Goal: Obtain resource: Obtain resource

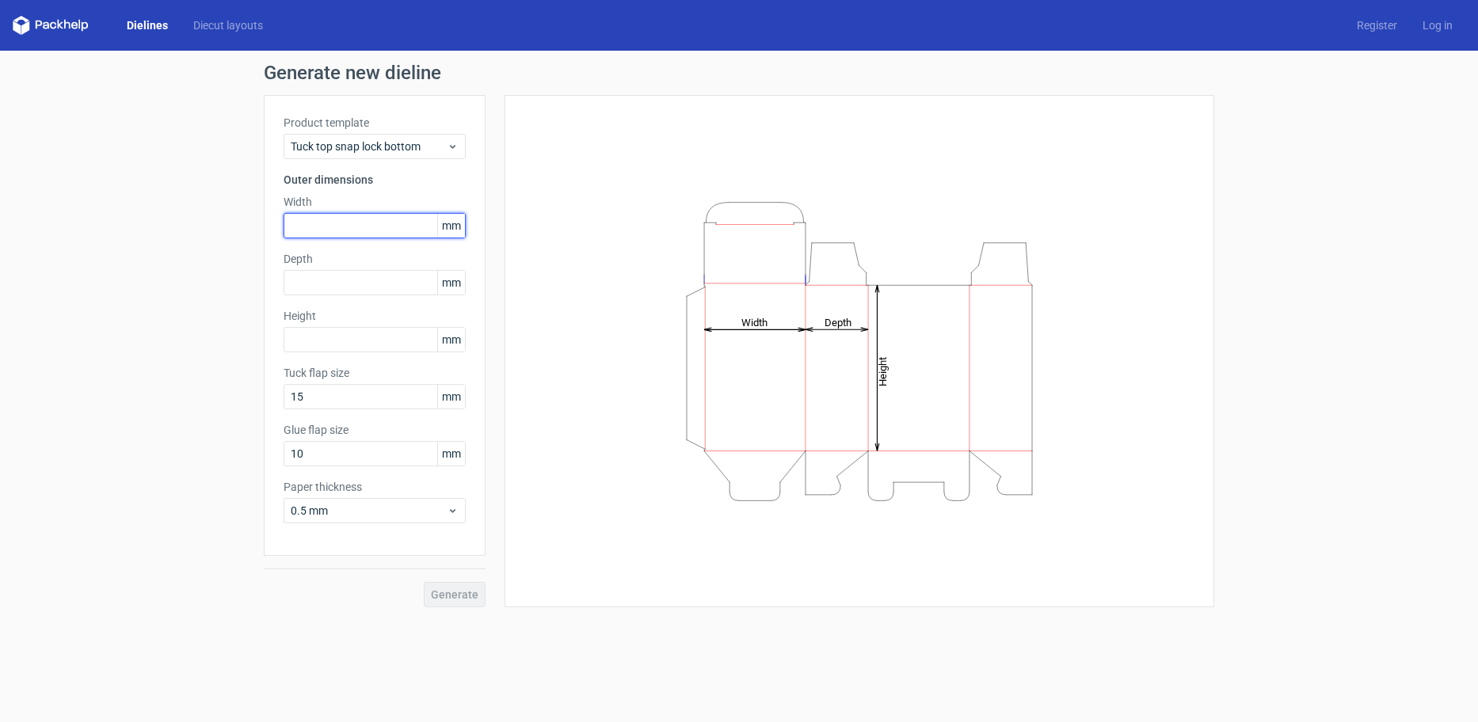
click at [379, 223] on input "text" at bounding box center [374, 225] width 182 height 25
type input "116"
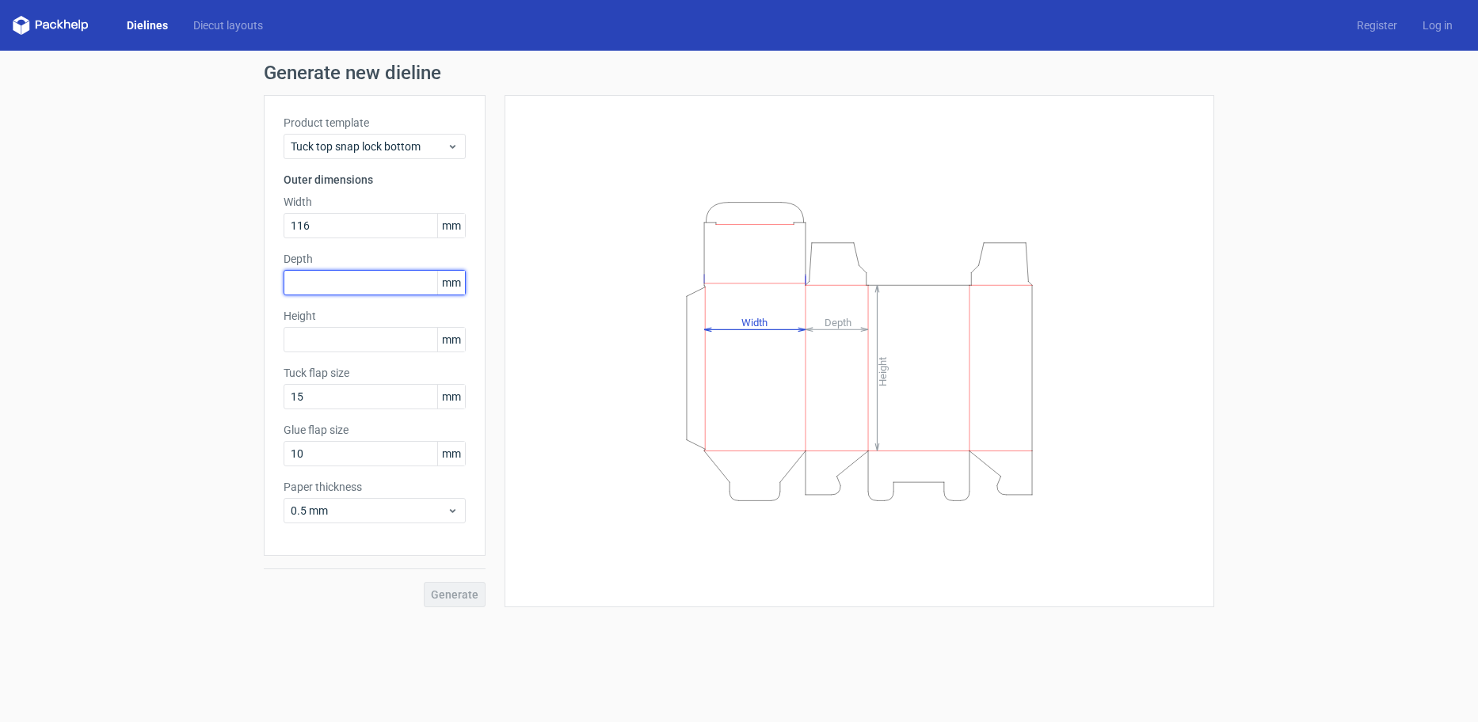
click at [375, 278] on input "text" at bounding box center [374, 282] width 182 height 25
type input "57"
click at [378, 351] on input "text" at bounding box center [374, 339] width 182 height 25
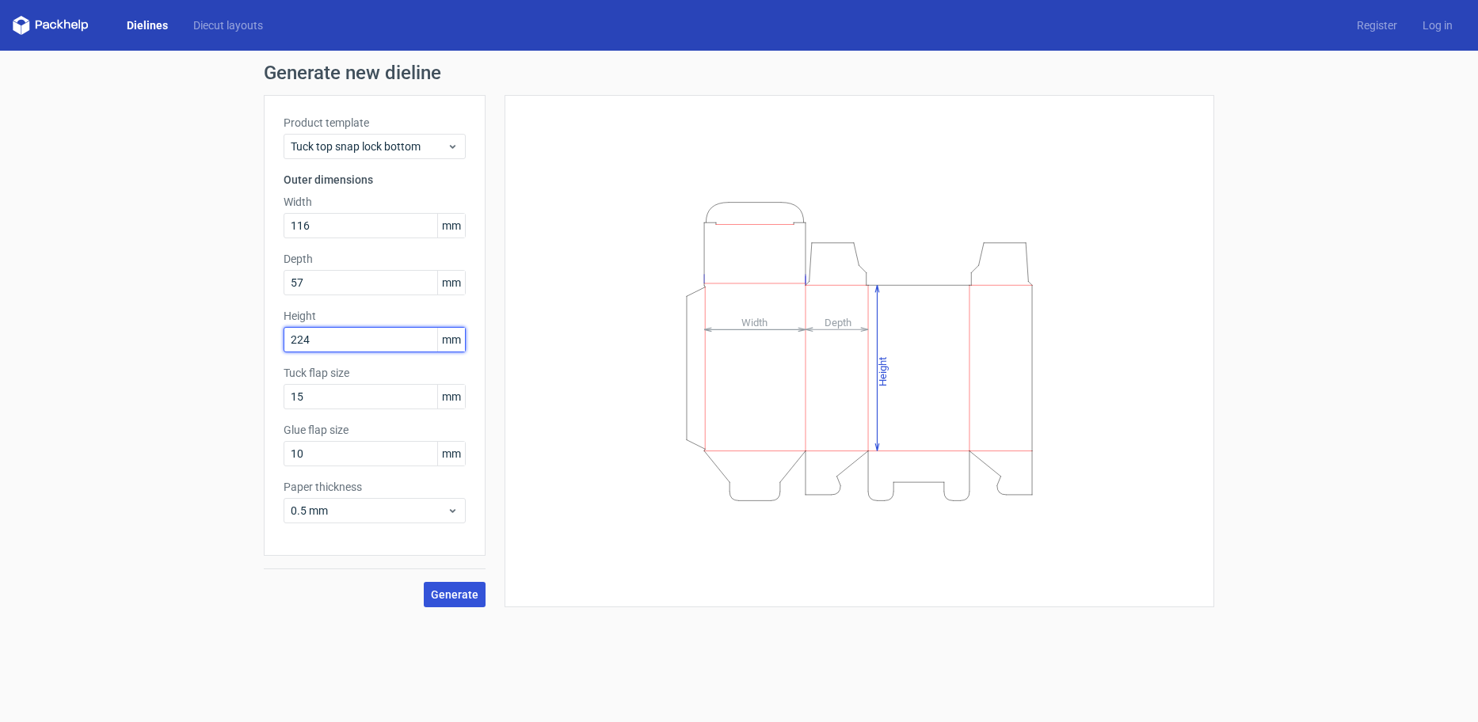
type input "224"
click at [462, 601] on button "Generate" at bounding box center [455, 594] width 62 height 25
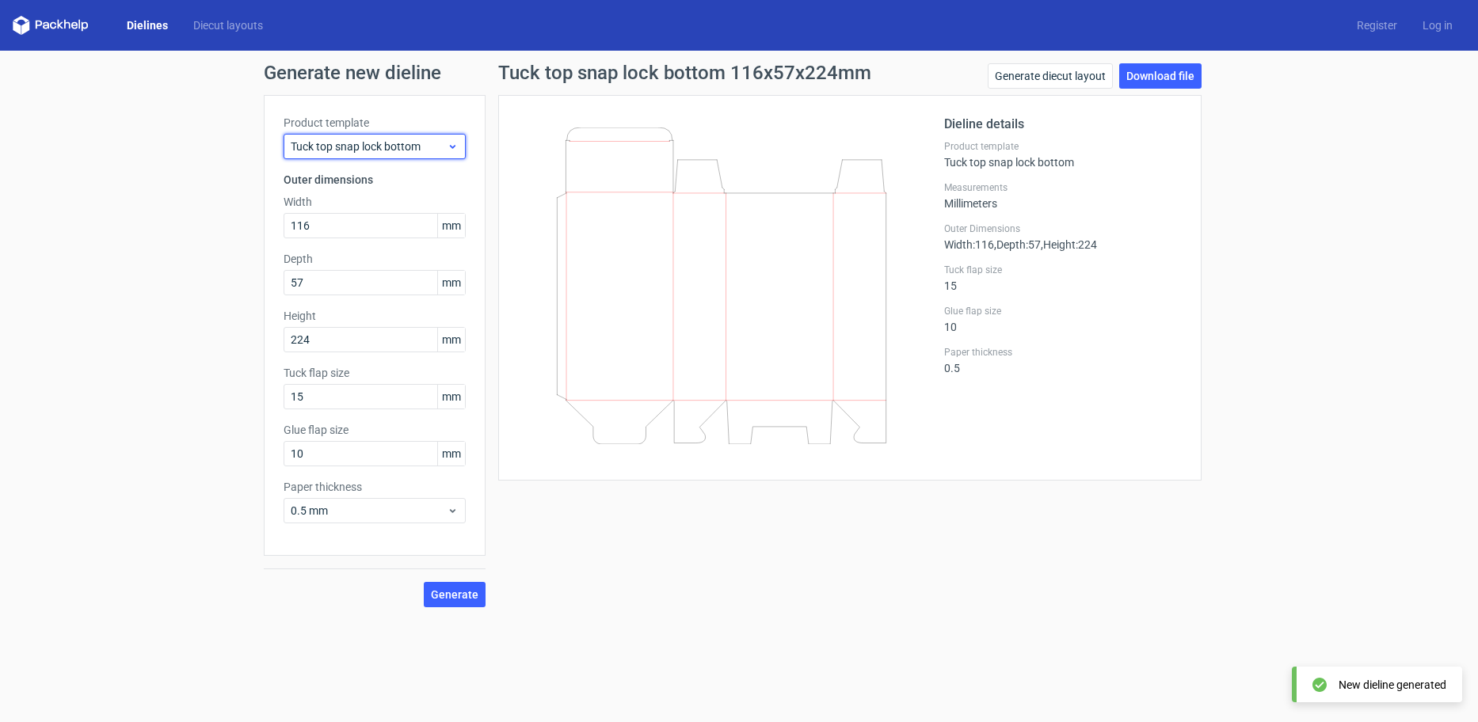
click at [355, 146] on span "Tuck top snap lock bottom" at bounding box center [369, 147] width 156 height 16
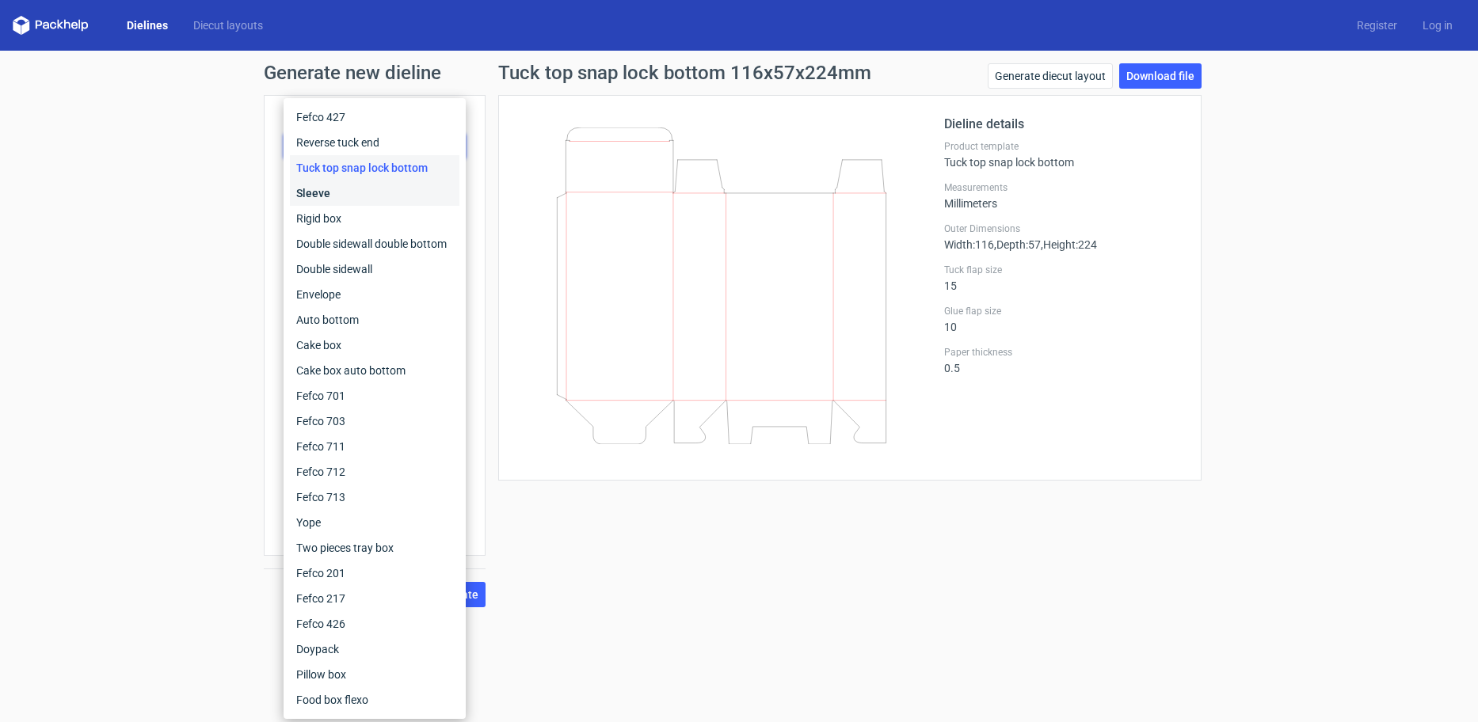
click at [339, 193] on div "Sleeve" at bounding box center [374, 193] width 169 height 25
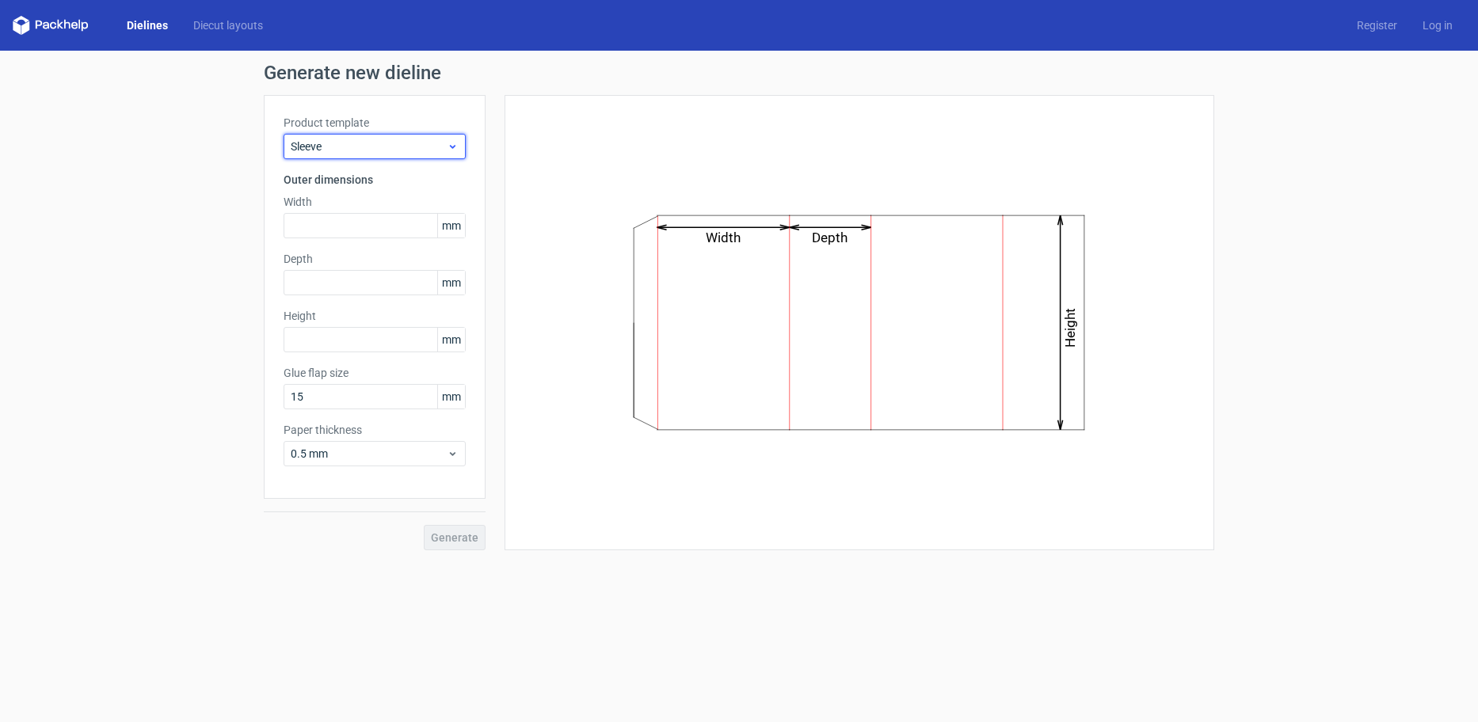
click at [372, 144] on span "Sleeve" at bounding box center [369, 147] width 156 height 16
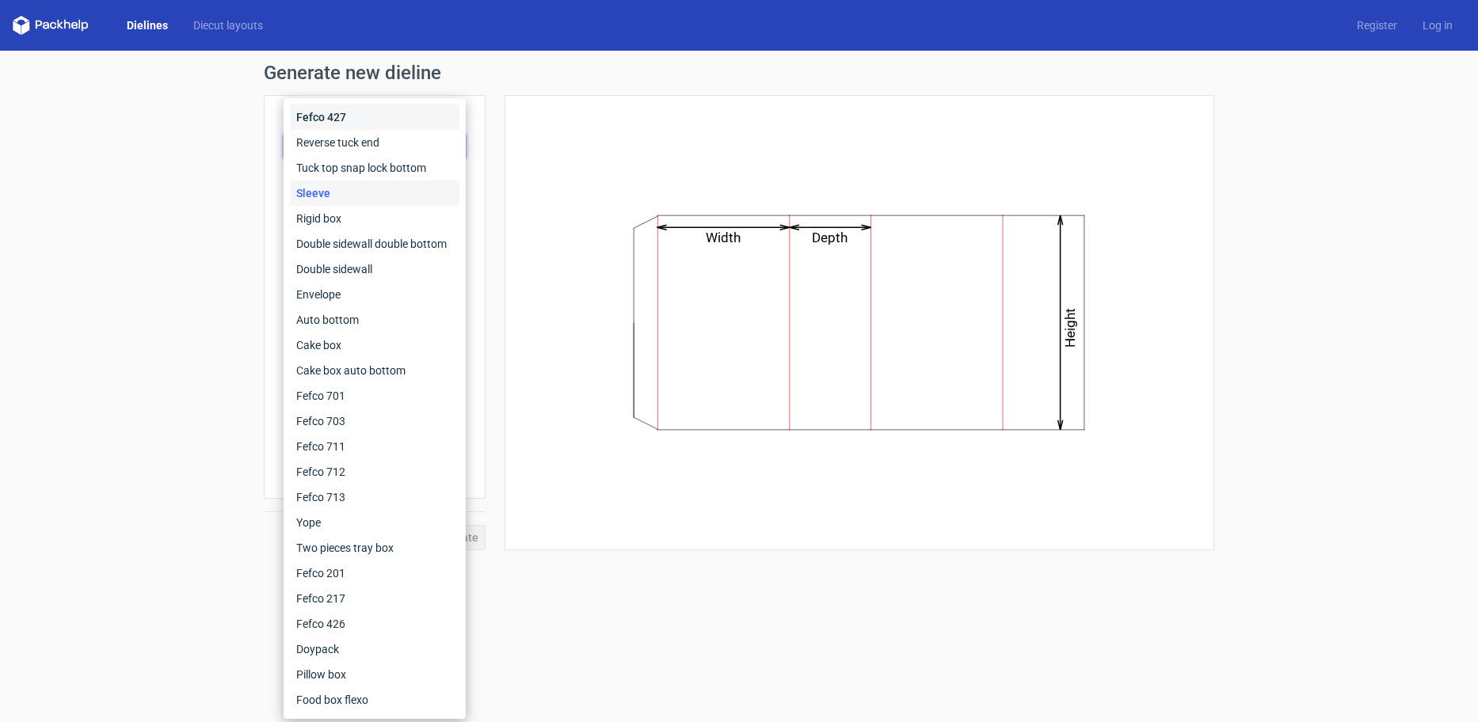
click at [354, 114] on div "Fefco 427" at bounding box center [374, 117] width 169 height 25
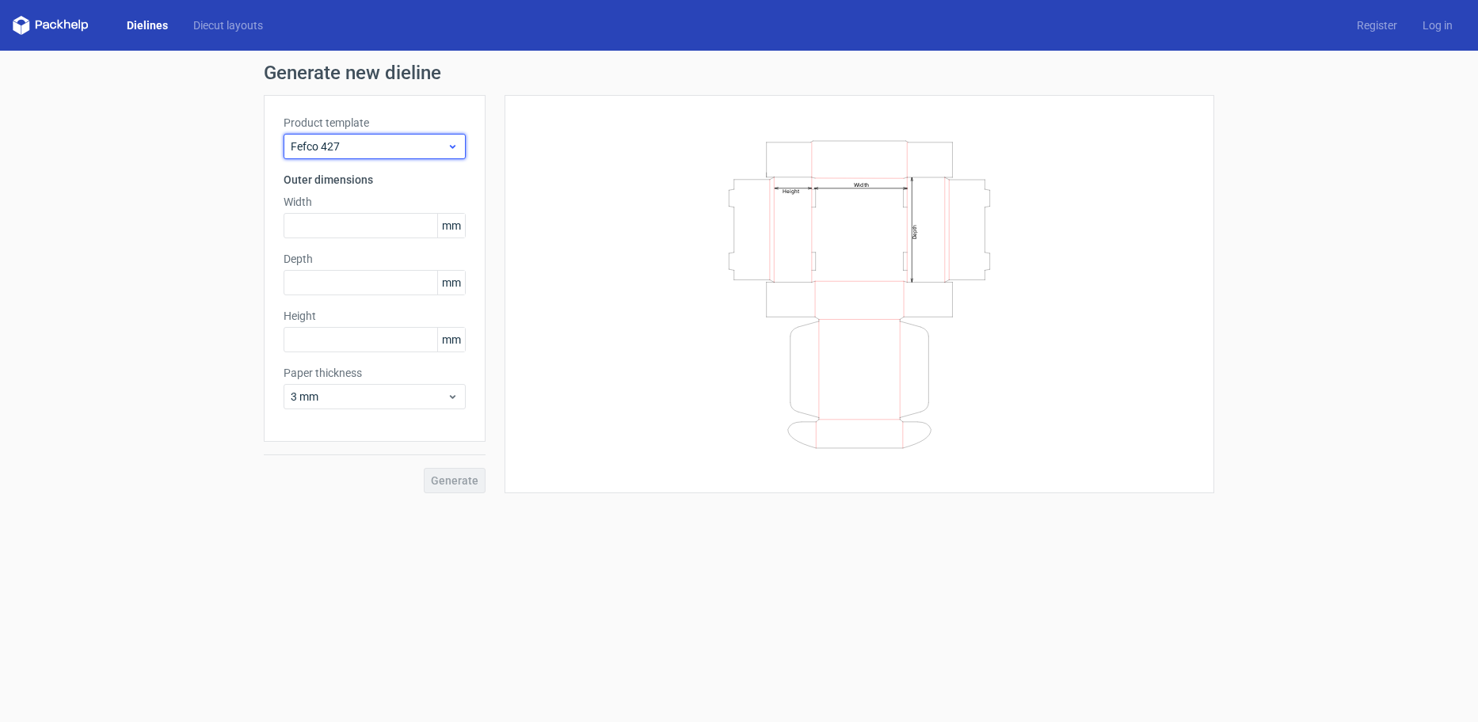
click at [382, 150] on span "Fefco 427" at bounding box center [369, 147] width 156 height 16
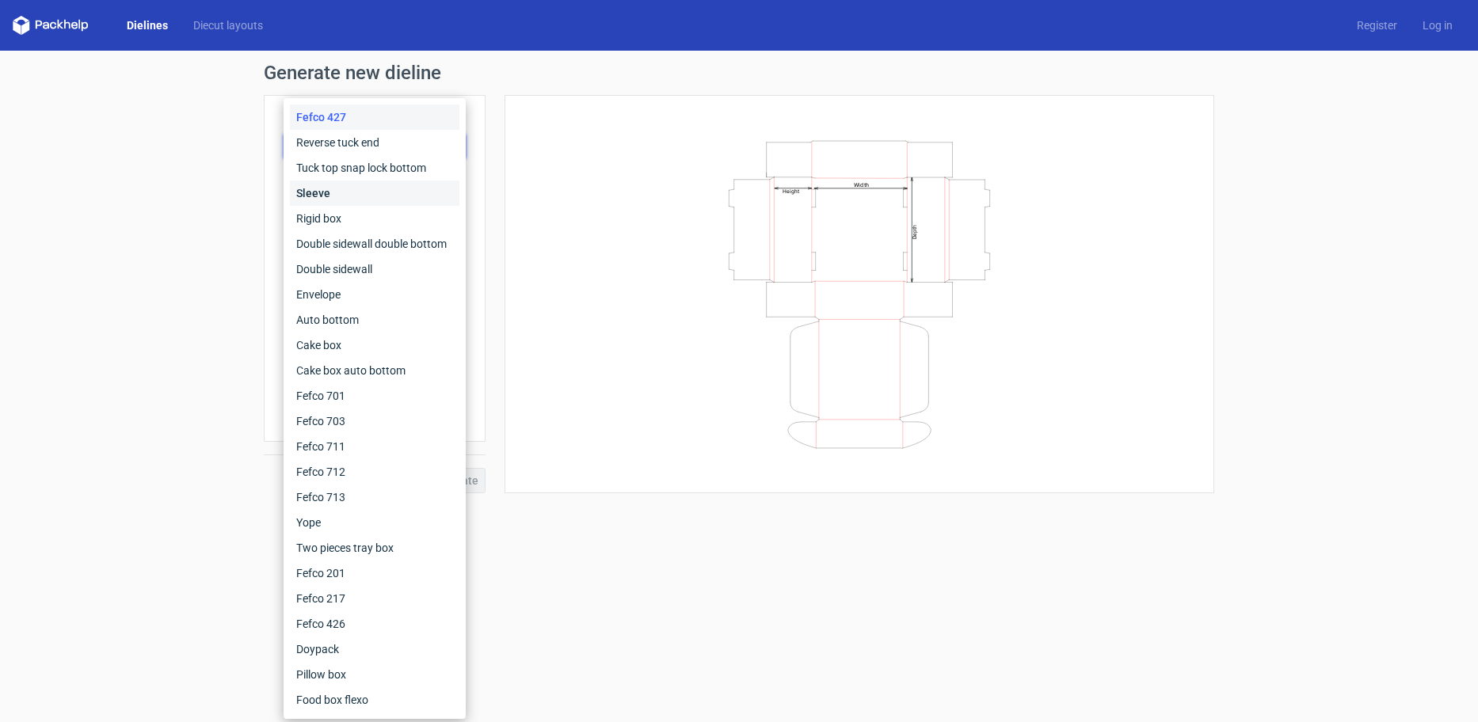
click at [357, 189] on div "Sleeve" at bounding box center [374, 193] width 169 height 25
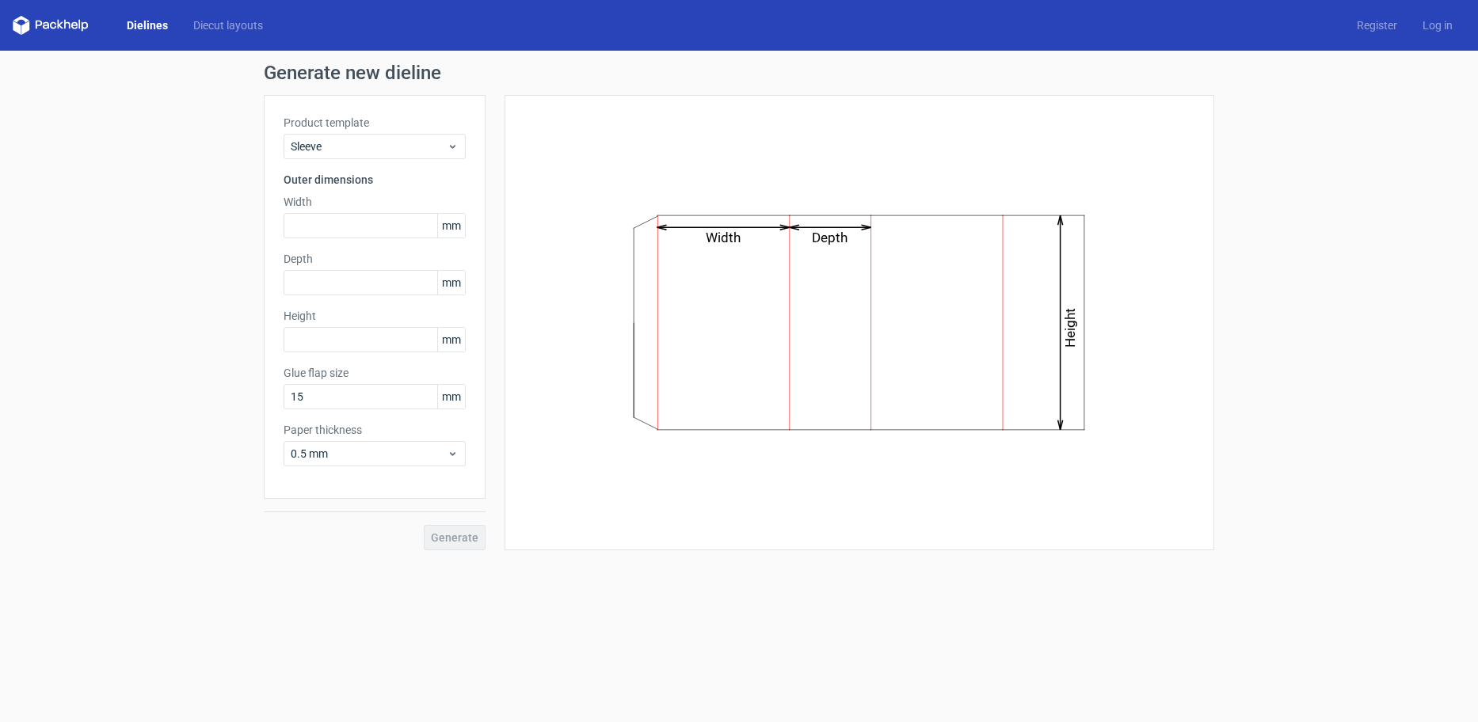
click at [393, 133] on div "Product template Sleeve" at bounding box center [374, 137] width 182 height 44
click at [367, 151] on span "Sleeve" at bounding box center [369, 147] width 156 height 16
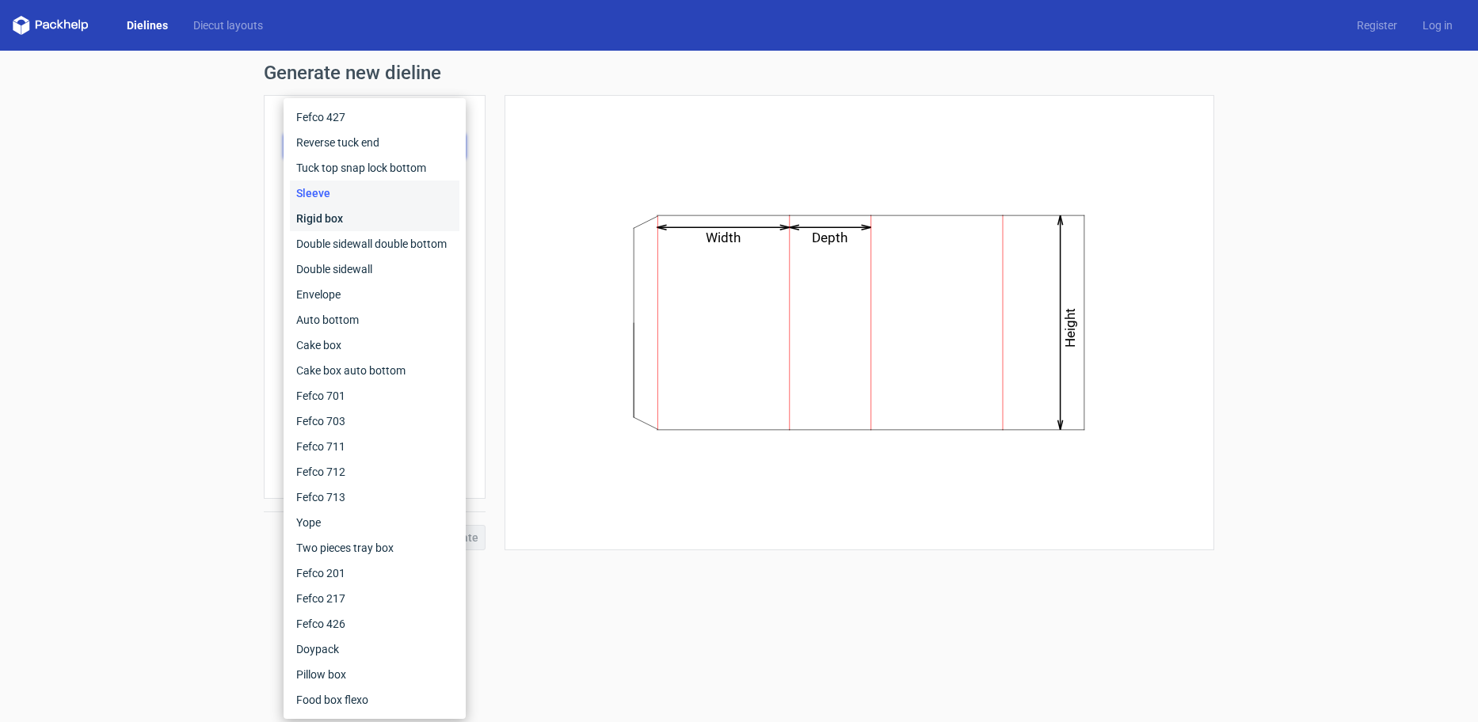
click at [348, 219] on div "Rigid box" at bounding box center [374, 218] width 169 height 25
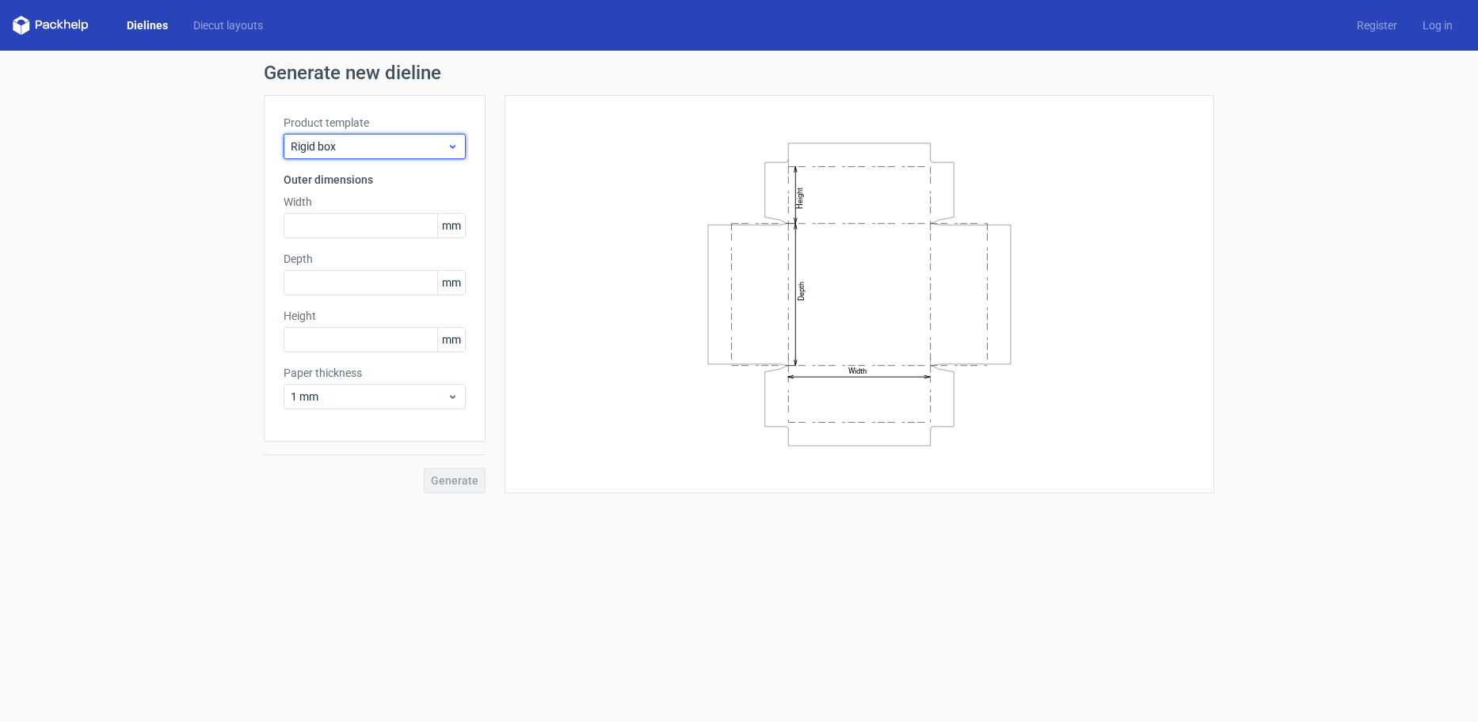
click at [405, 157] on div "Rigid box" at bounding box center [374, 146] width 182 height 25
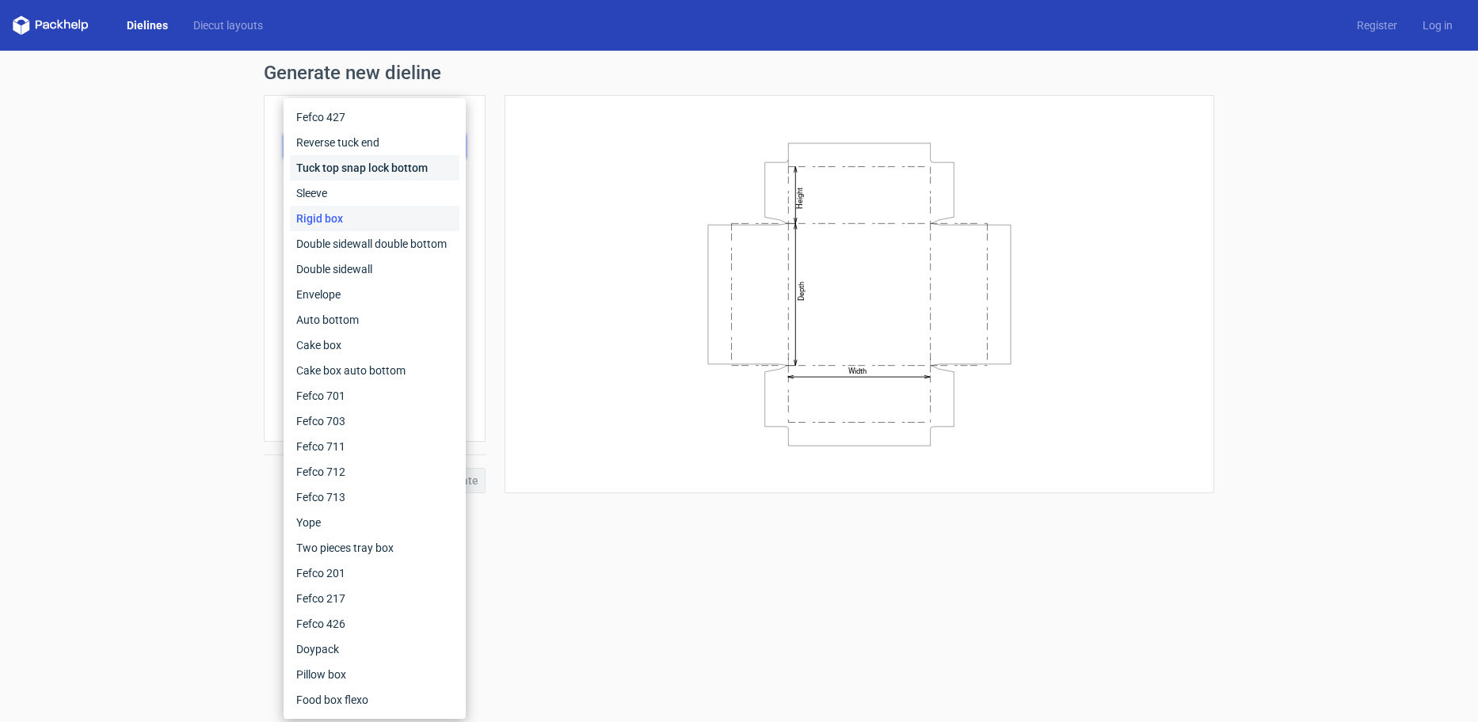
click at [359, 173] on div "Tuck top snap lock bottom" at bounding box center [374, 167] width 169 height 25
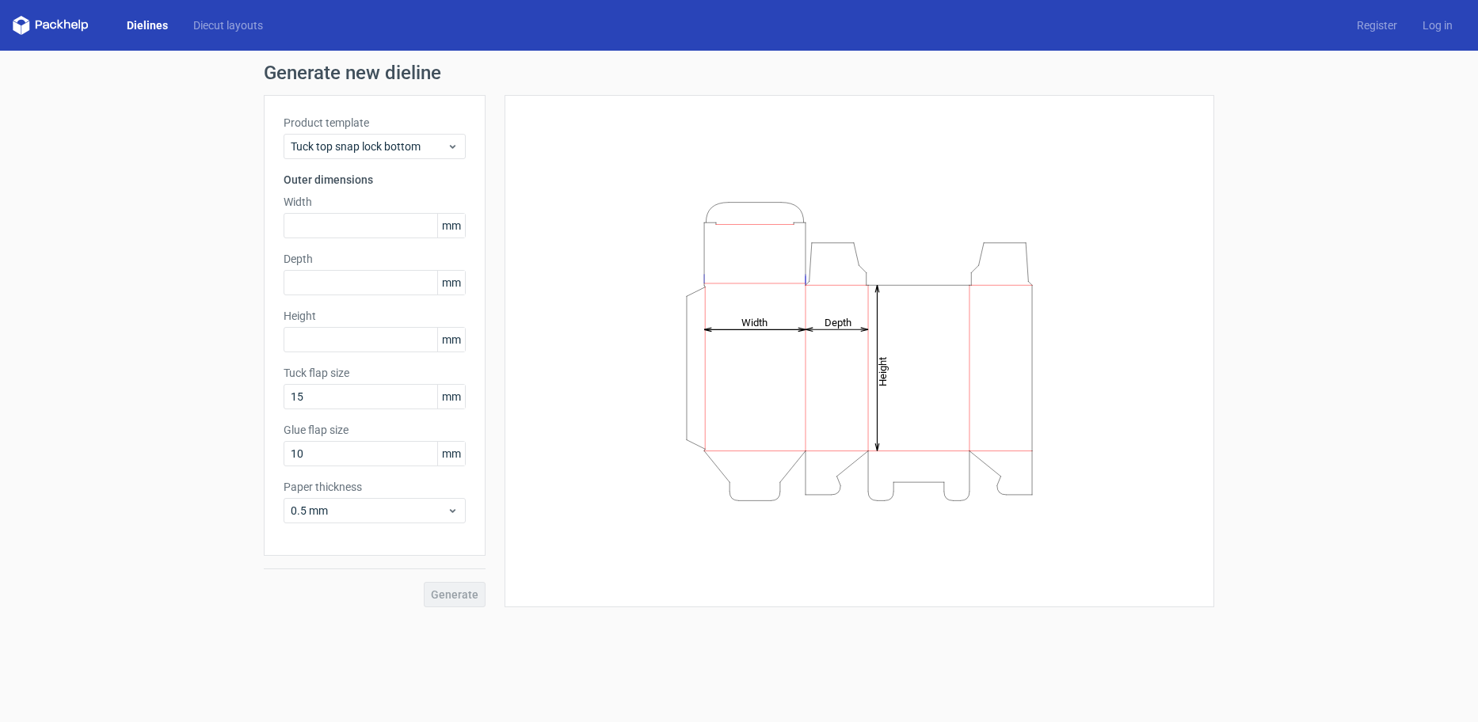
click at [396, 169] on div "Product template Tuck top snap lock bottom Outer dimensions Width mm Depth mm H…" at bounding box center [375, 325] width 222 height 461
click at [405, 156] on div "Tuck top snap lock bottom" at bounding box center [374, 146] width 182 height 25
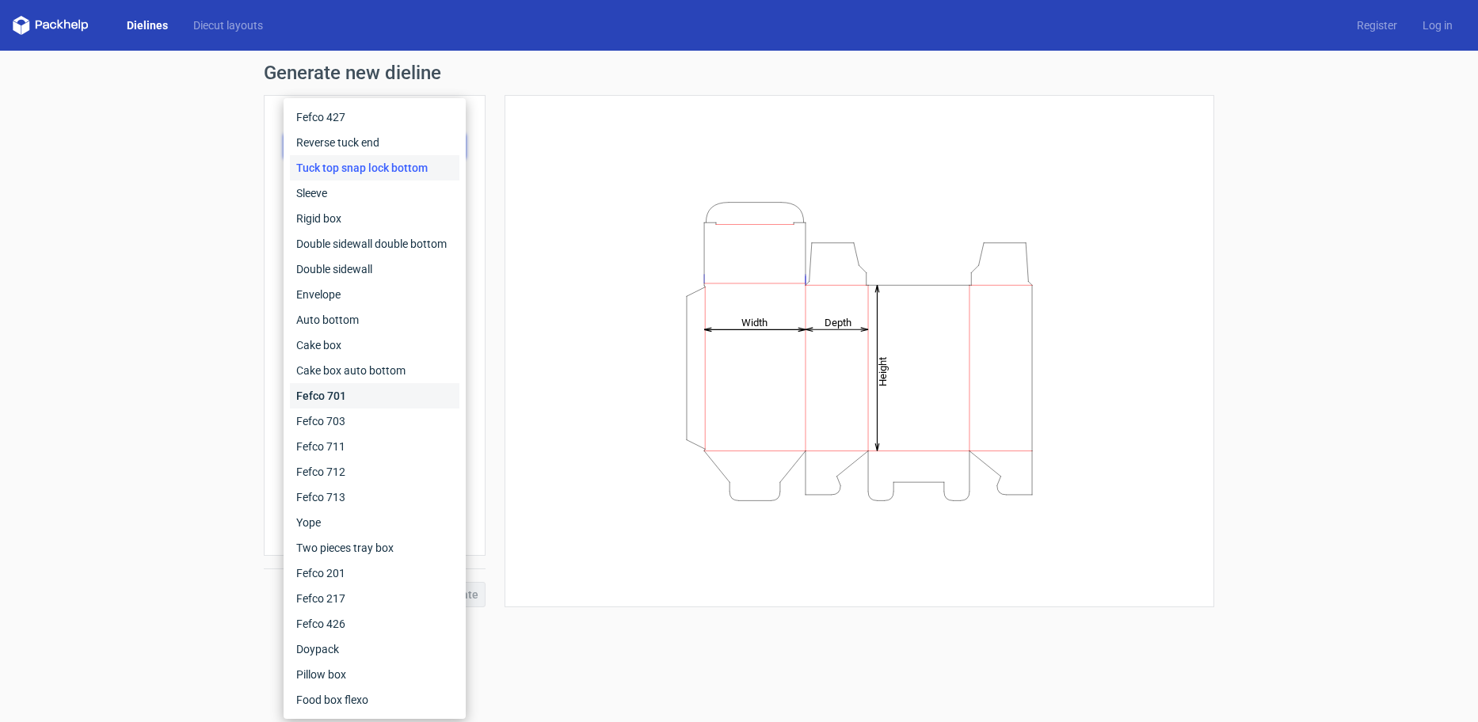
click at [363, 396] on div "Fefco 701" at bounding box center [374, 395] width 169 height 25
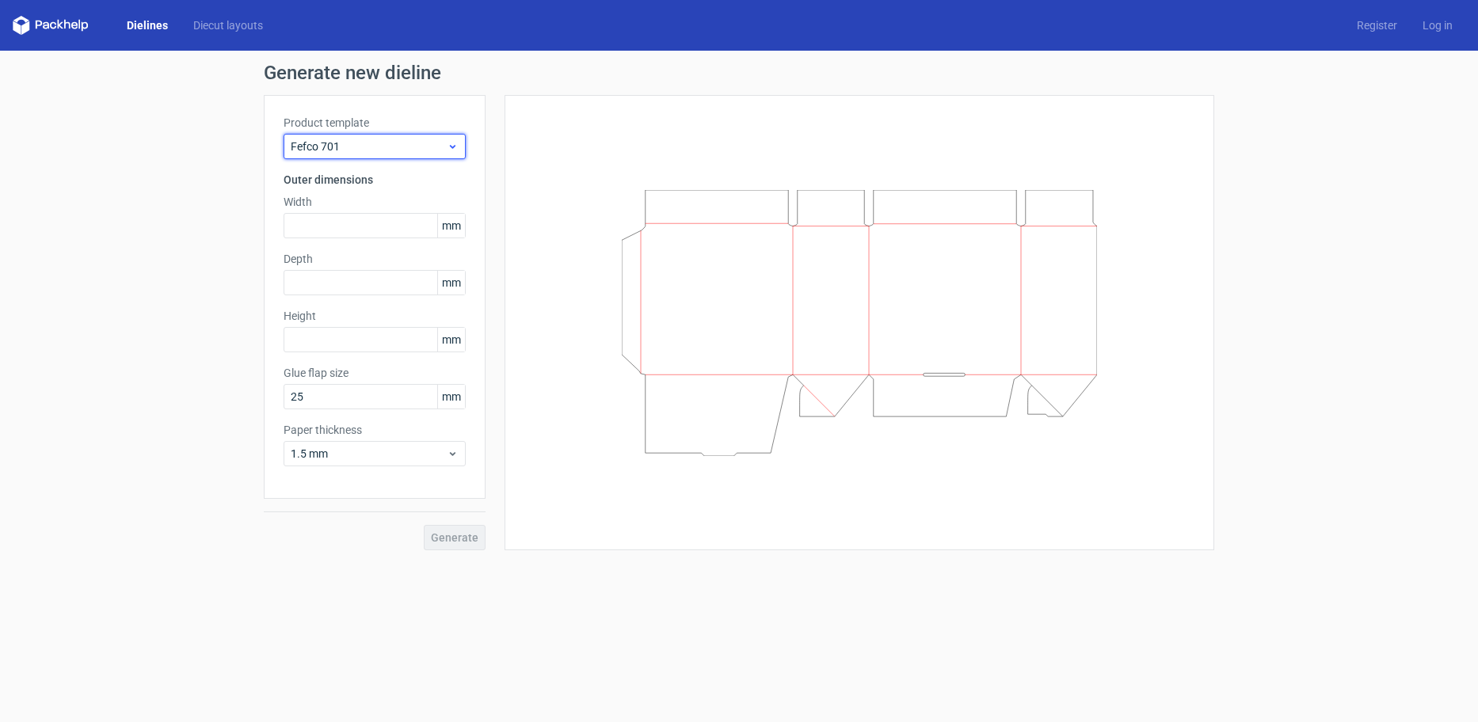
click at [395, 149] on span "Fefco 701" at bounding box center [369, 147] width 156 height 16
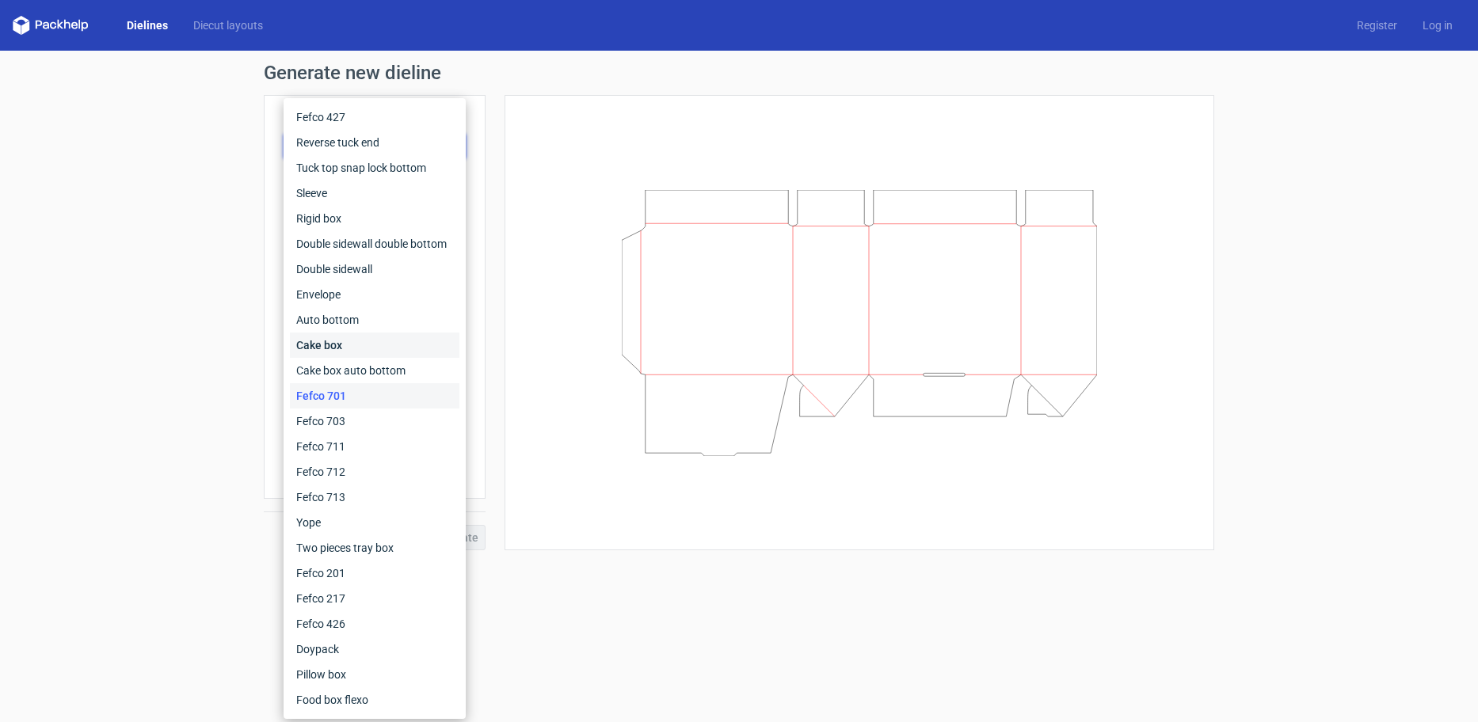
click at [409, 352] on div "Cake box" at bounding box center [374, 345] width 169 height 25
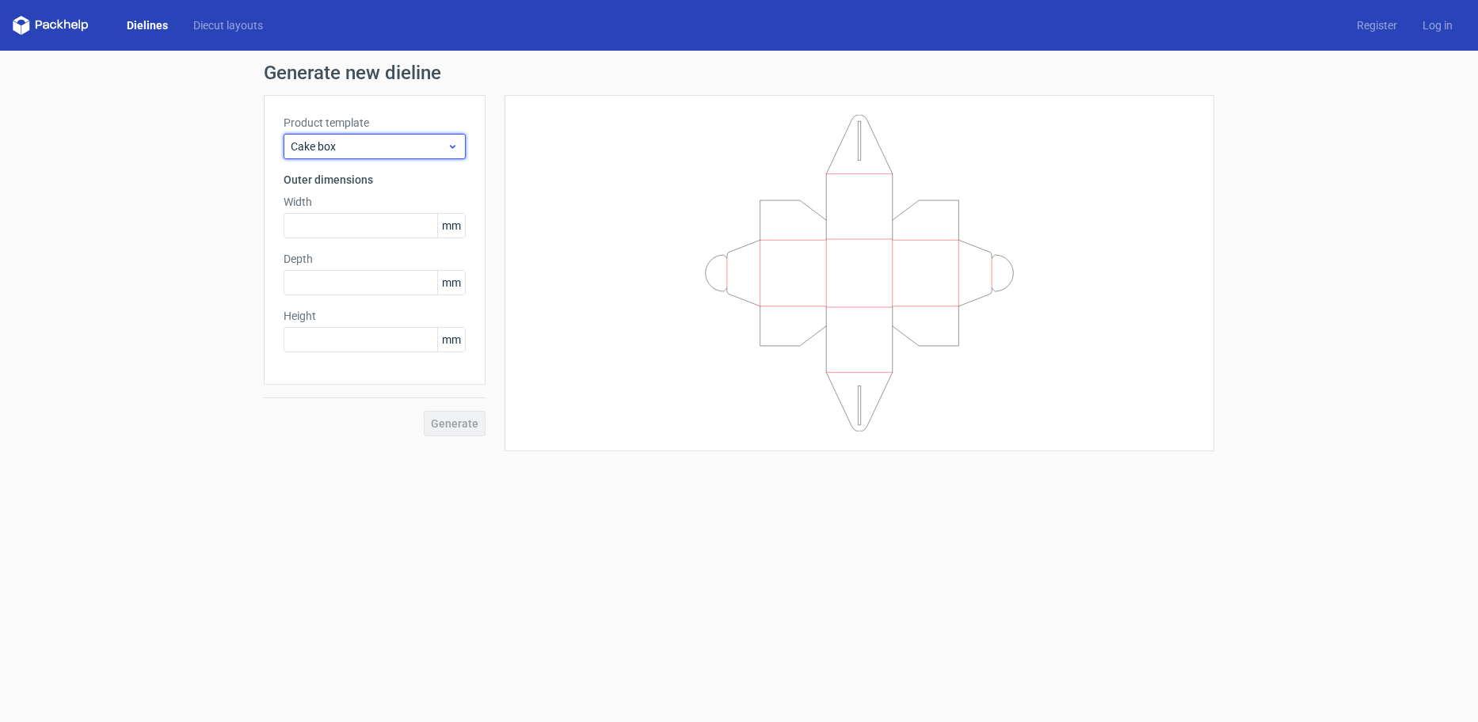
click at [424, 150] on span "Cake box" at bounding box center [369, 147] width 156 height 16
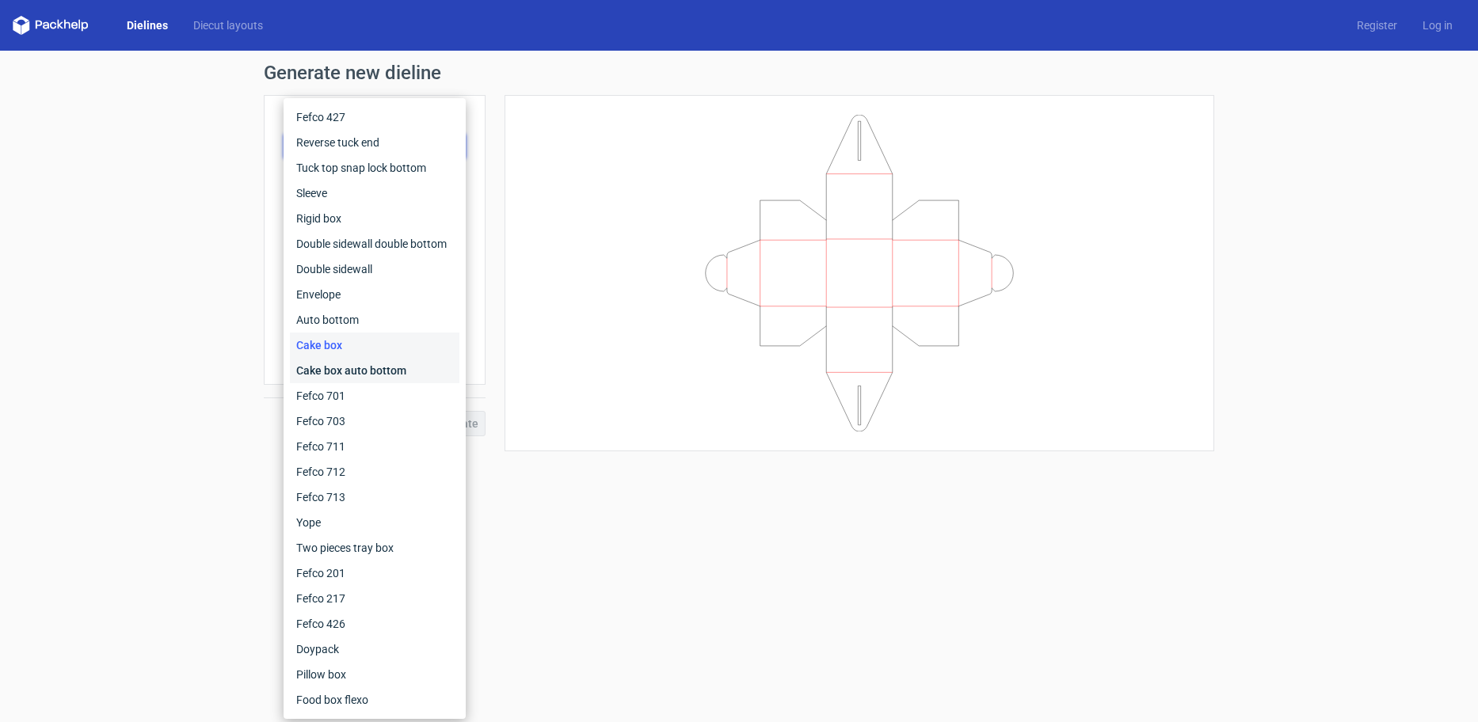
click at [379, 362] on div "Cake box auto bottom" at bounding box center [374, 370] width 169 height 25
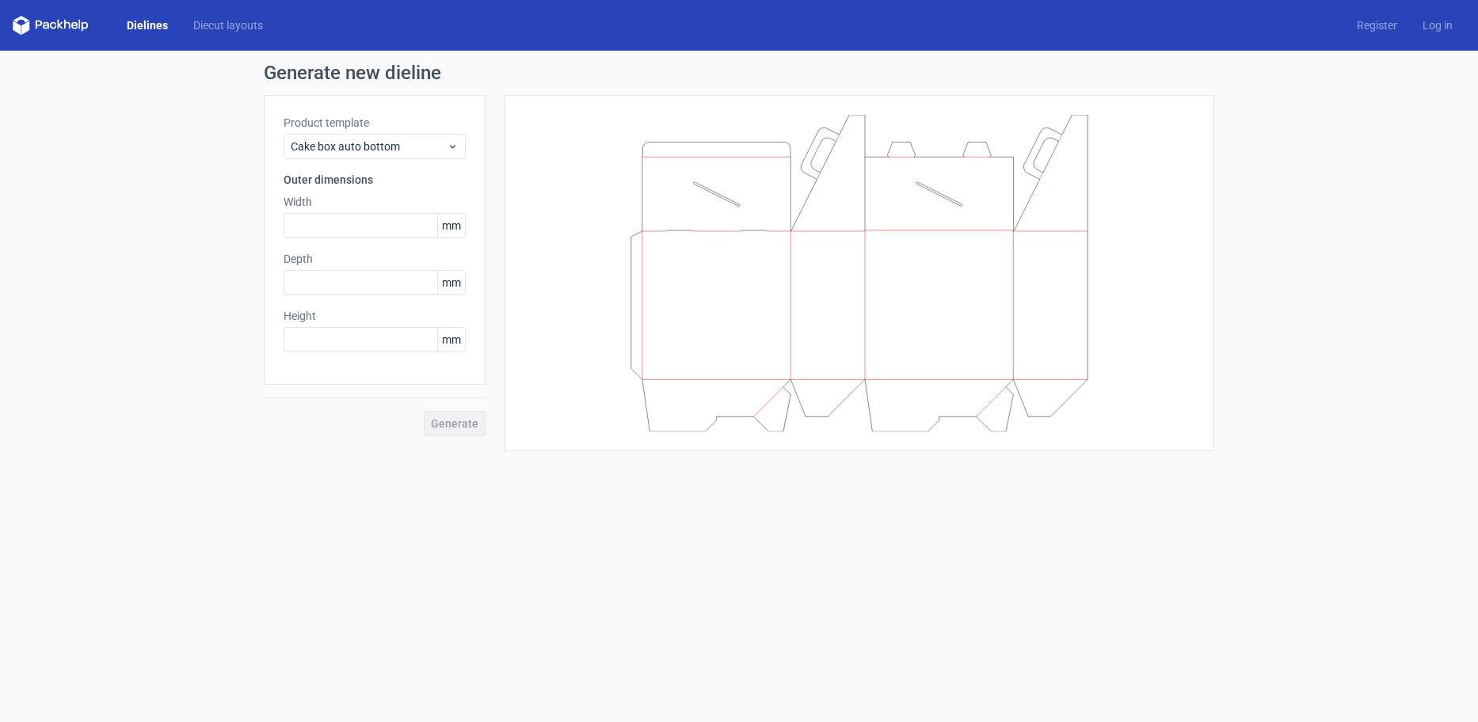
click at [427, 164] on div "Product template Cake box auto bottom Outer dimensions Width mm Depth mm Height…" at bounding box center [375, 240] width 222 height 290
click at [418, 150] on span "Cake box auto bottom" at bounding box center [369, 147] width 156 height 16
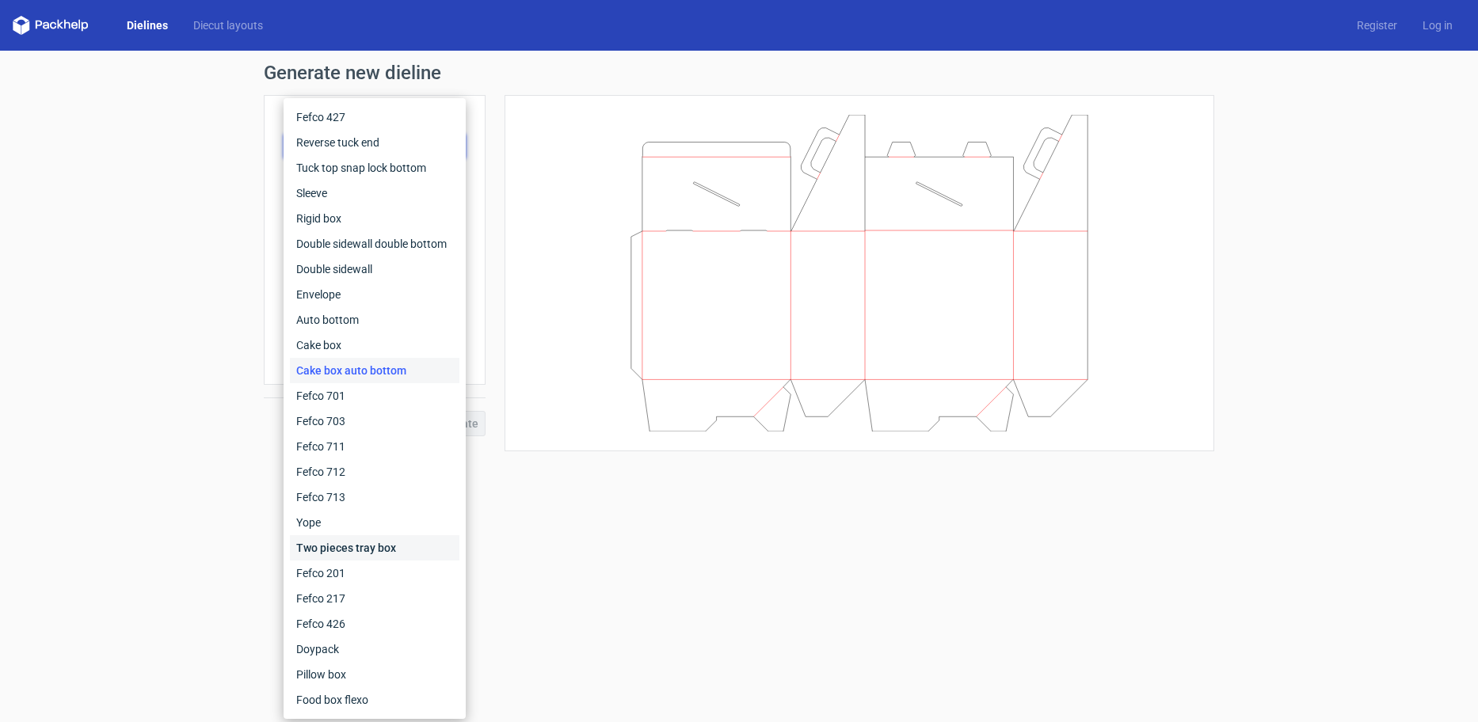
click at [417, 545] on div "Two pieces tray box" at bounding box center [374, 547] width 169 height 25
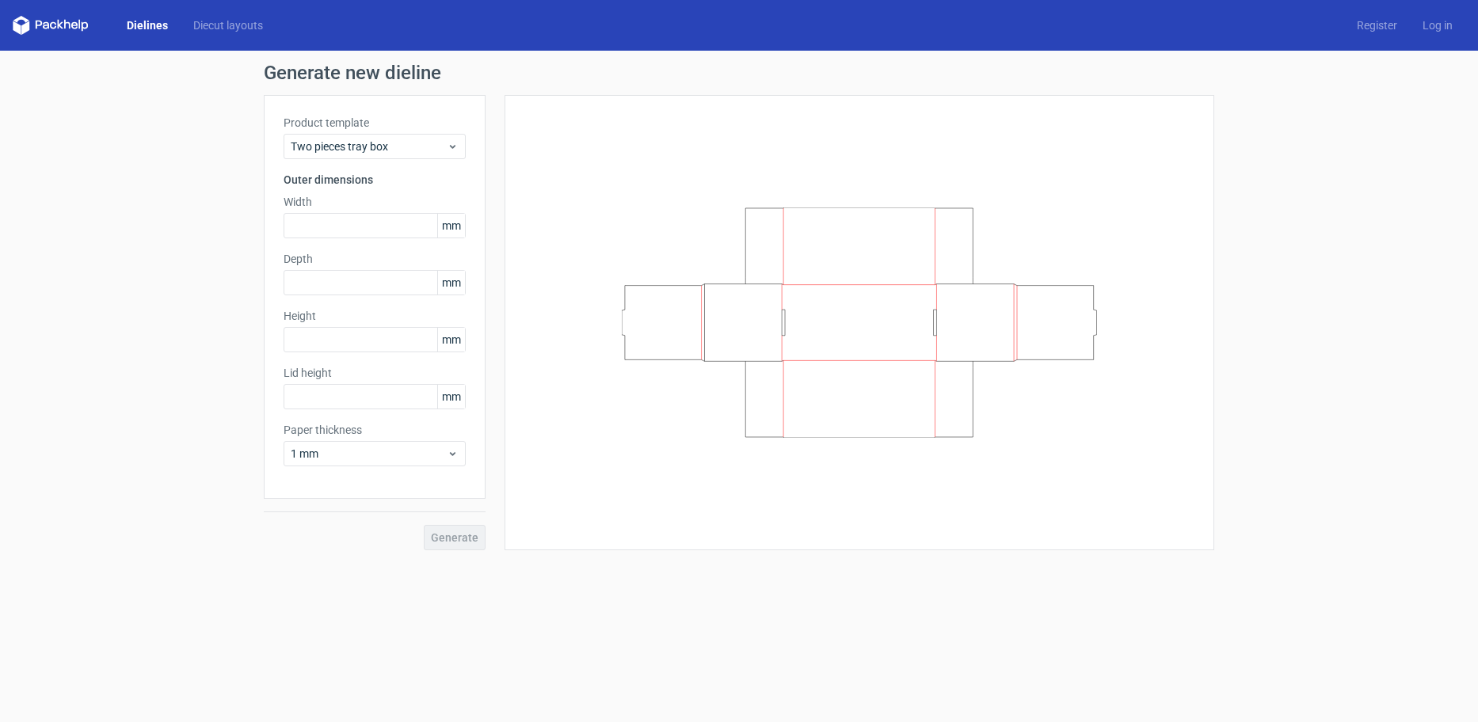
click at [374, 164] on div "Product template Two pieces tray box Outer dimensions Width mm Depth mm Height …" at bounding box center [375, 297] width 222 height 404
click at [374, 159] on div "Product template Two pieces tray box Outer dimensions Width mm Depth mm Height …" at bounding box center [375, 297] width 222 height 404
click at [375, 151] on span "Two pieces tray box" at bounding box center [369, 147] width 156 height 16
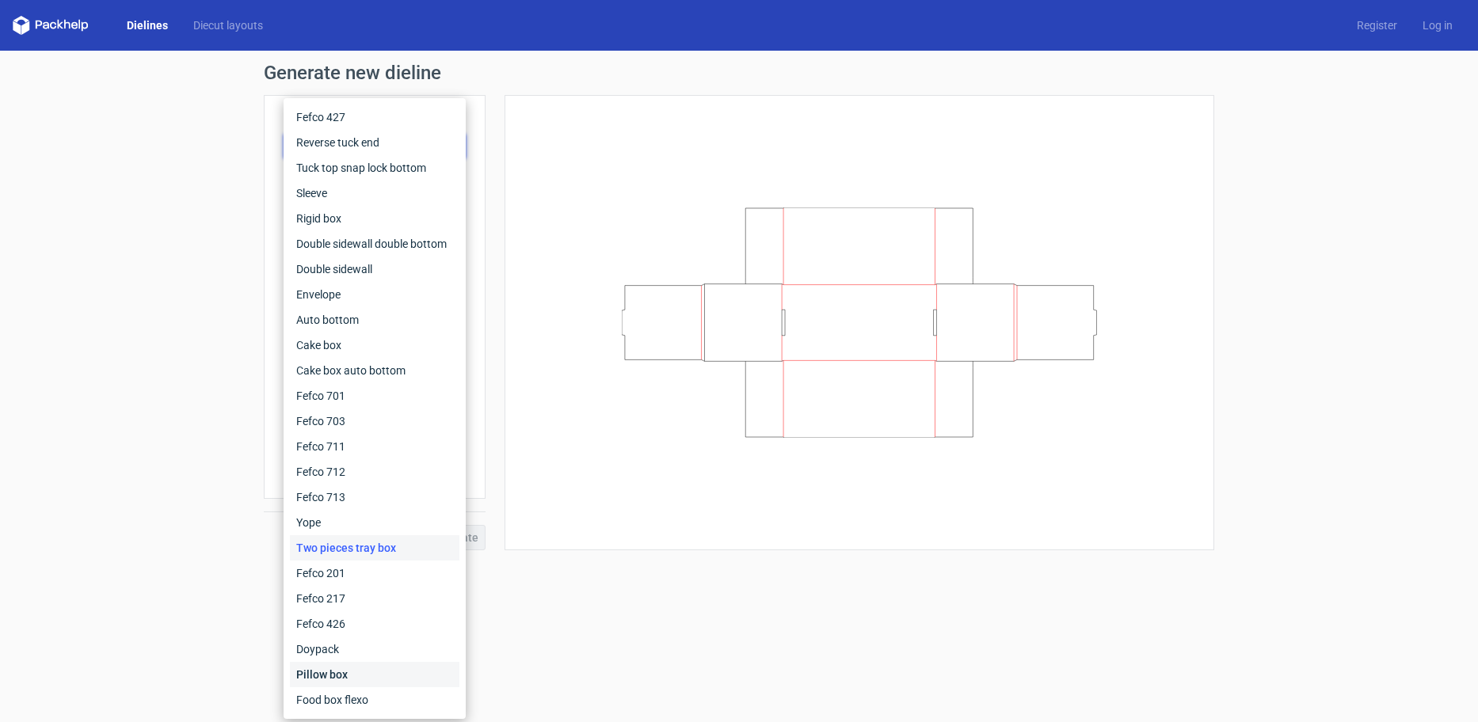
click at [360, 674] on div "Pillow box" at bounding box center [374, 674] width 169 height 25
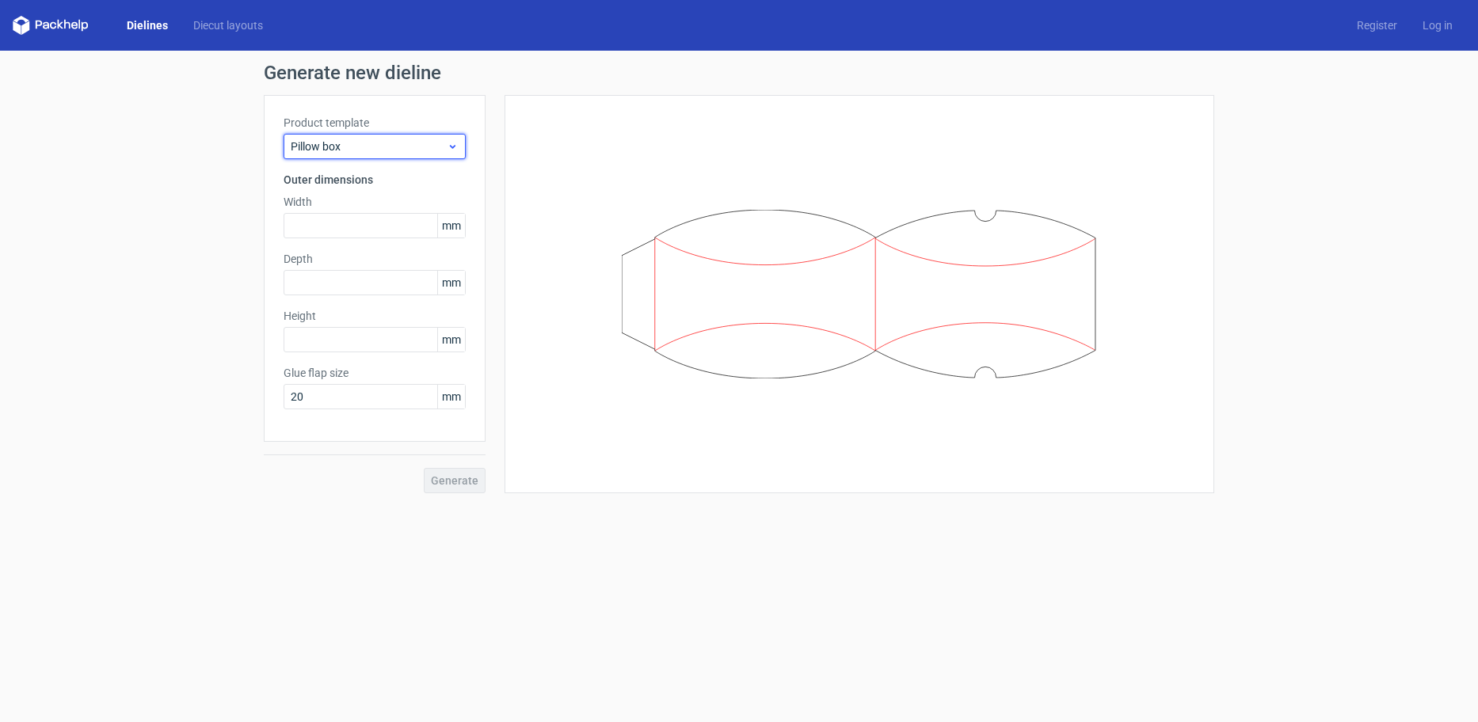
click at [375, 142] on span "Pillow box" at bounding box center [369, 147] width 156 height 16
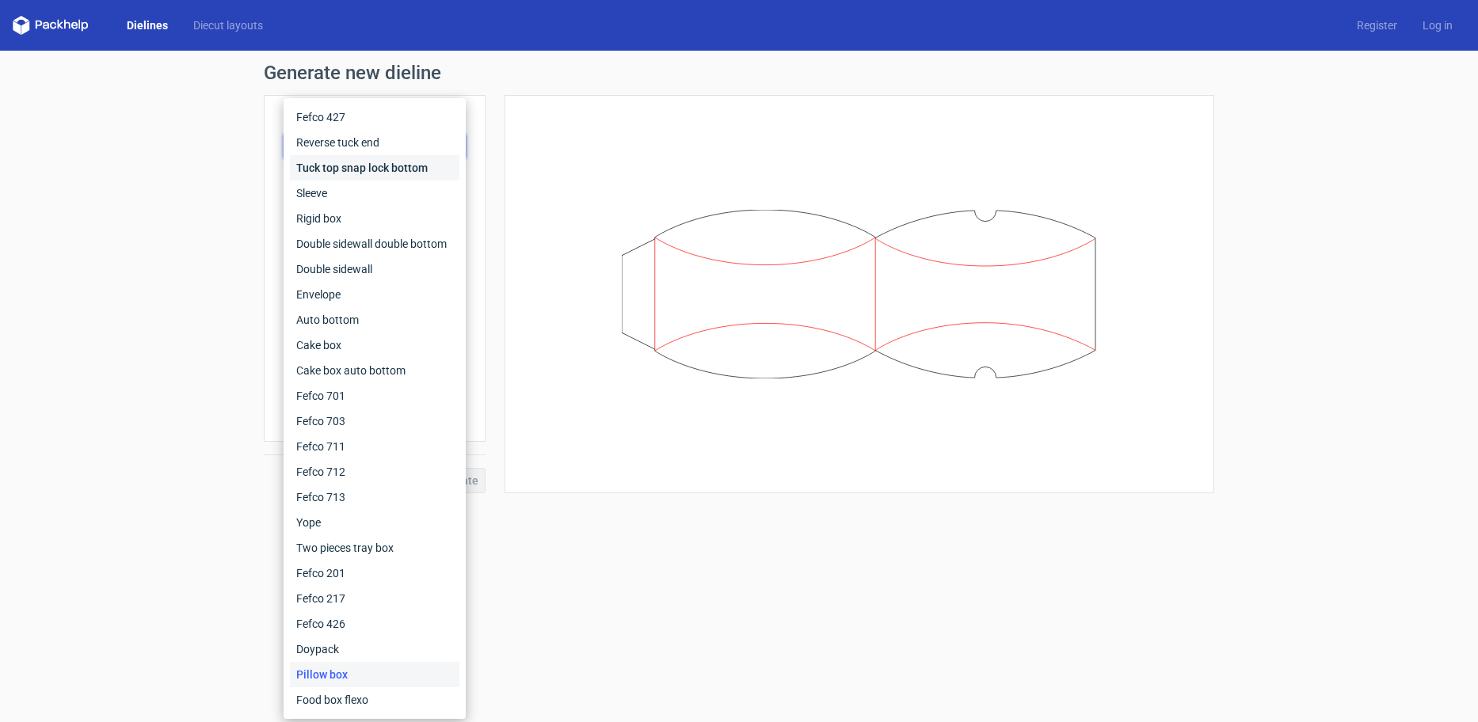
click at [376, 165] on div "Tuck top snap lock bottom" at bounding box center [374, 167] width 169 height 25
